Goal: Go to known website: Go to known website

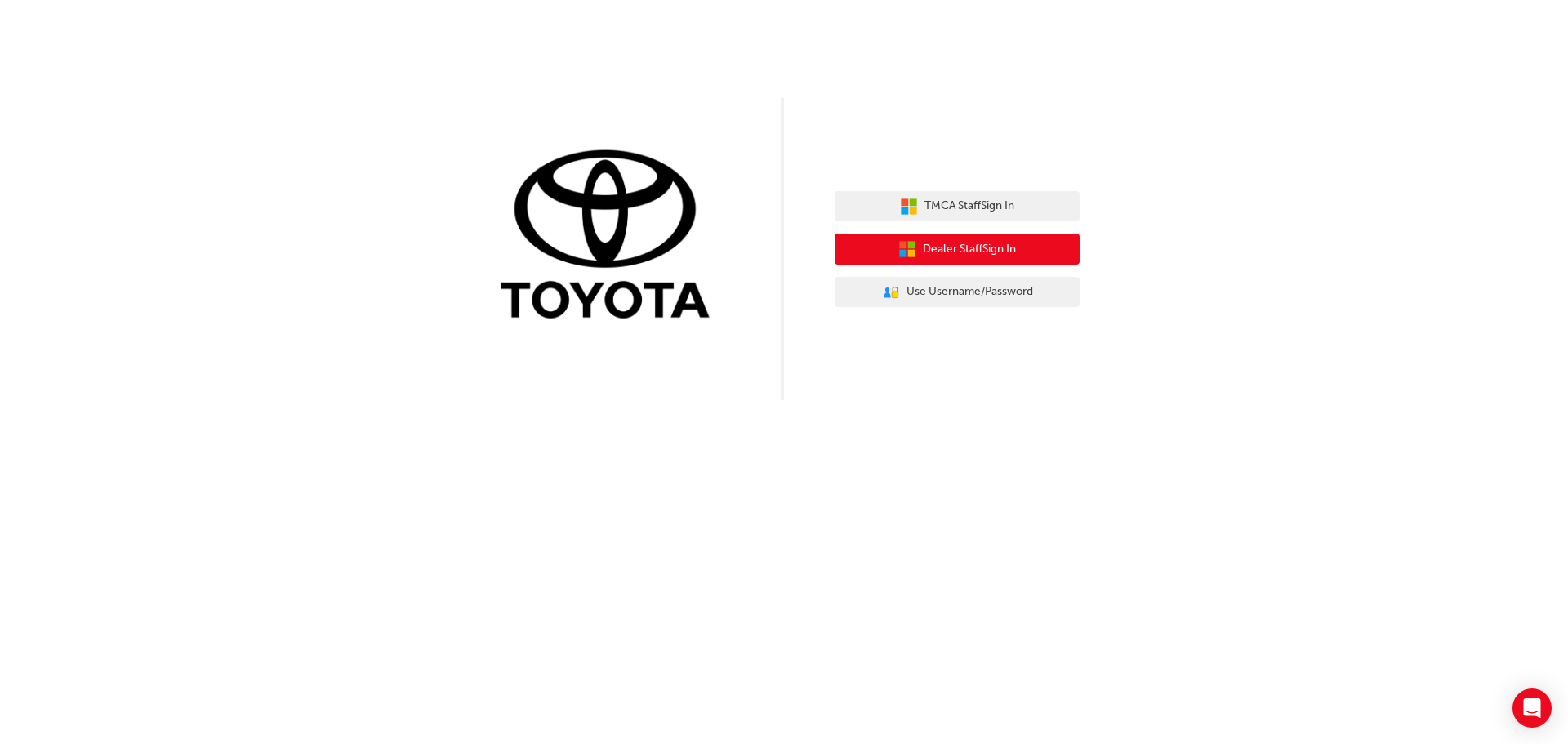
click at [997, 247] on span "Dealer Staff Sign In" at bounding box center [969, 249] width 93 height 19
